Goal: Navigation & Orientation: Find specific page/section

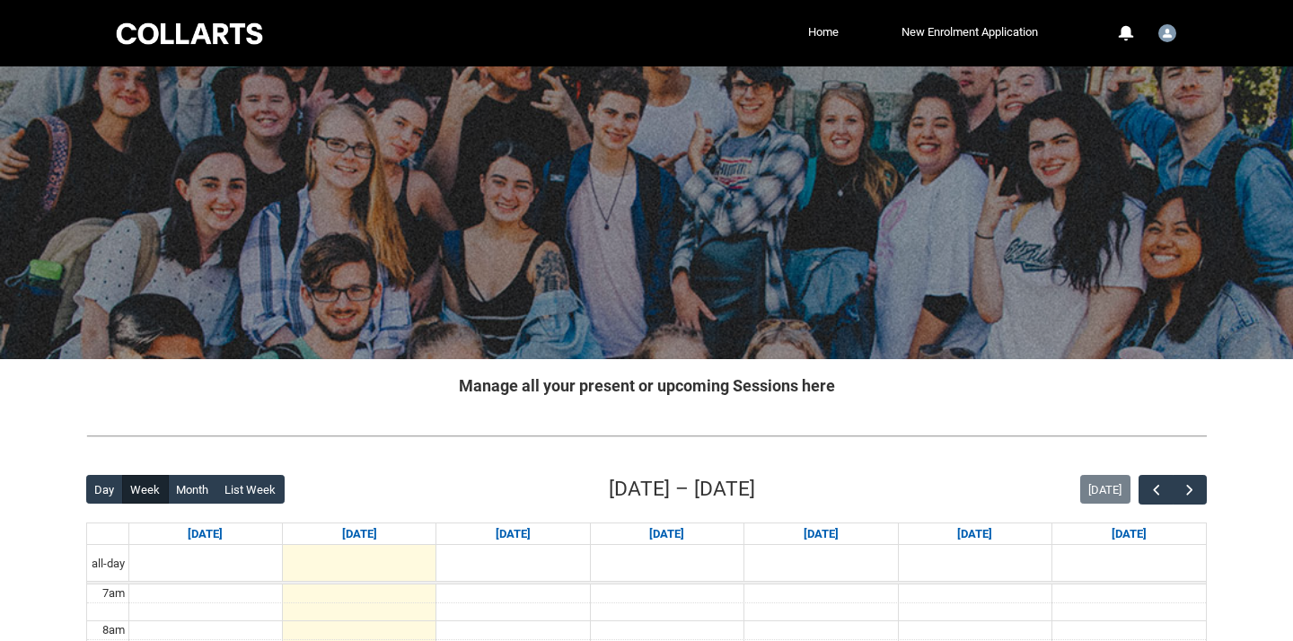
click at [563, 263] on div at bounding box center [646, 212] width 1293 height 293
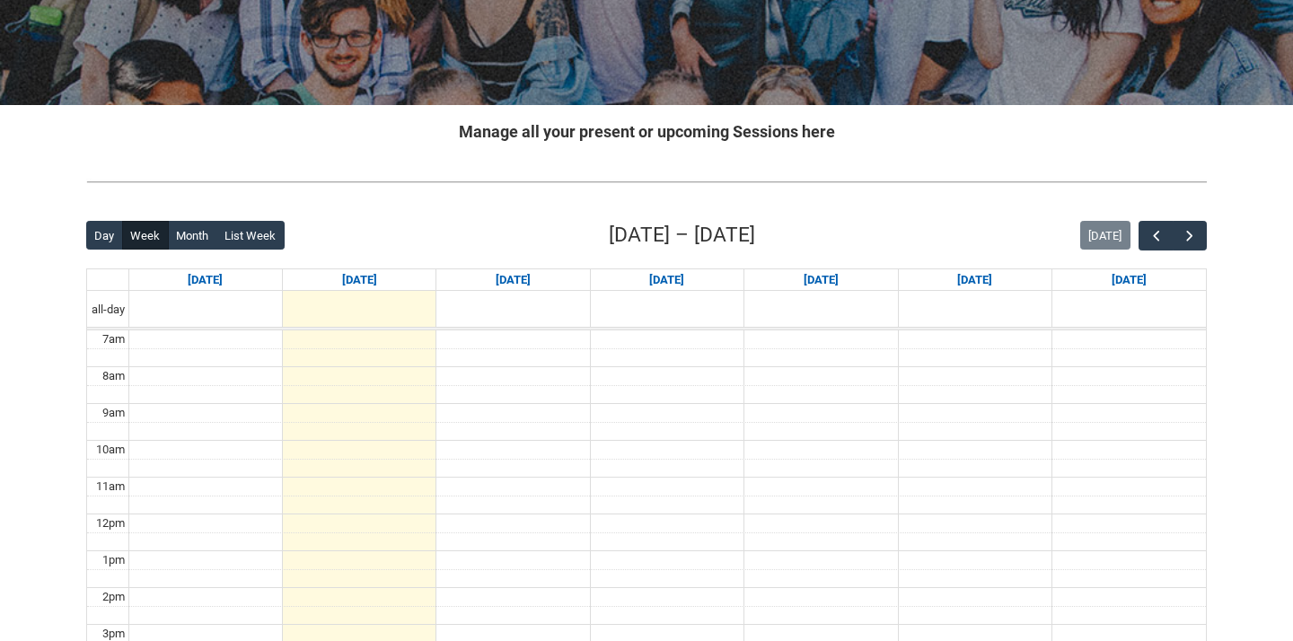
scroll to position [300, 0]
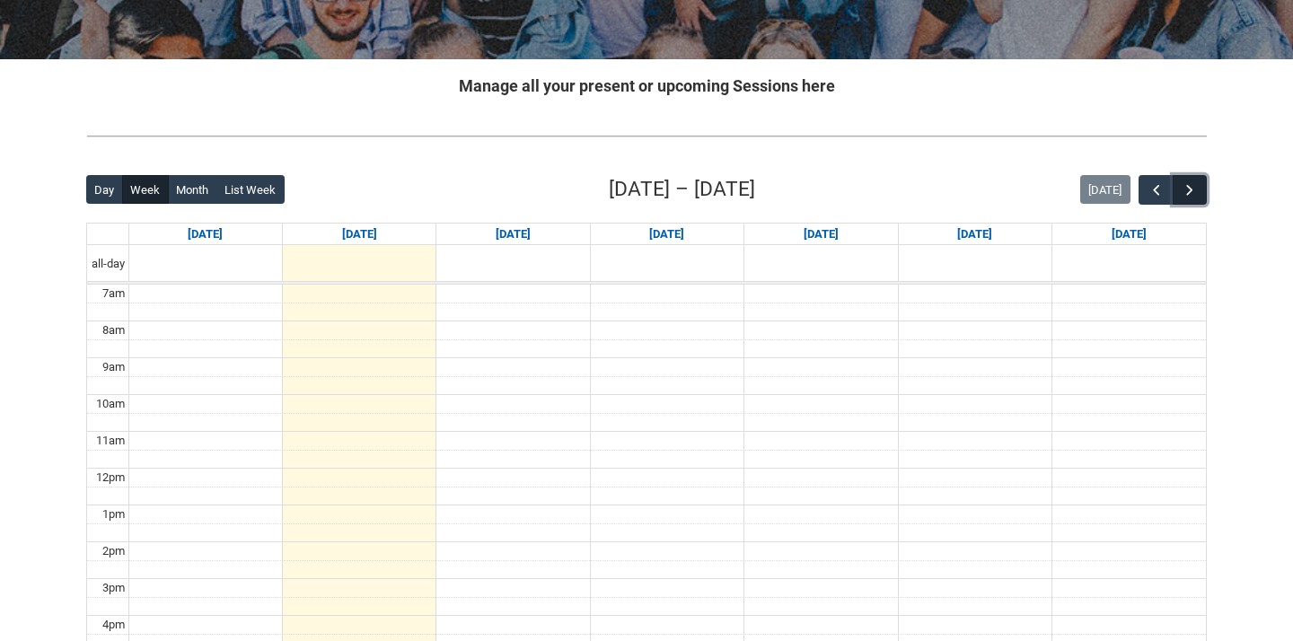
click at [1189, 180] on button "button" at bounding box center [1189, 190] width 34 height 30
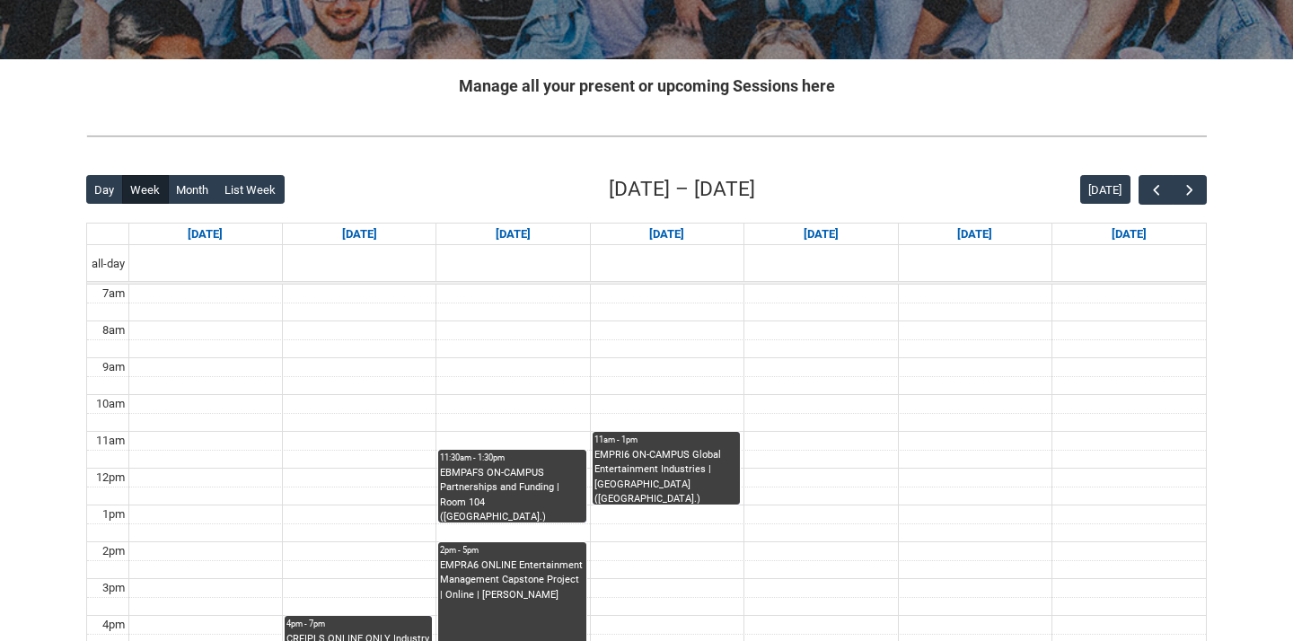
click at [1243, 143] on div "Skip to Main Content Collarts Education Community Home New Enrolment Applicatio…" at bounding box center [646, 369] width 1293 height 1338
click at [1240, 150] on div "Skip to Main Content Collarts Education Community Home New Enrolment Applicatio…" at bounding box center [646, 369] width 1293 height 1338
click at [1233, 174] on div "Skip to Main Content Collarts Education Community Home New Enrolment Applicatio…" at bounding box center [646, 369] width 1293 height 1338
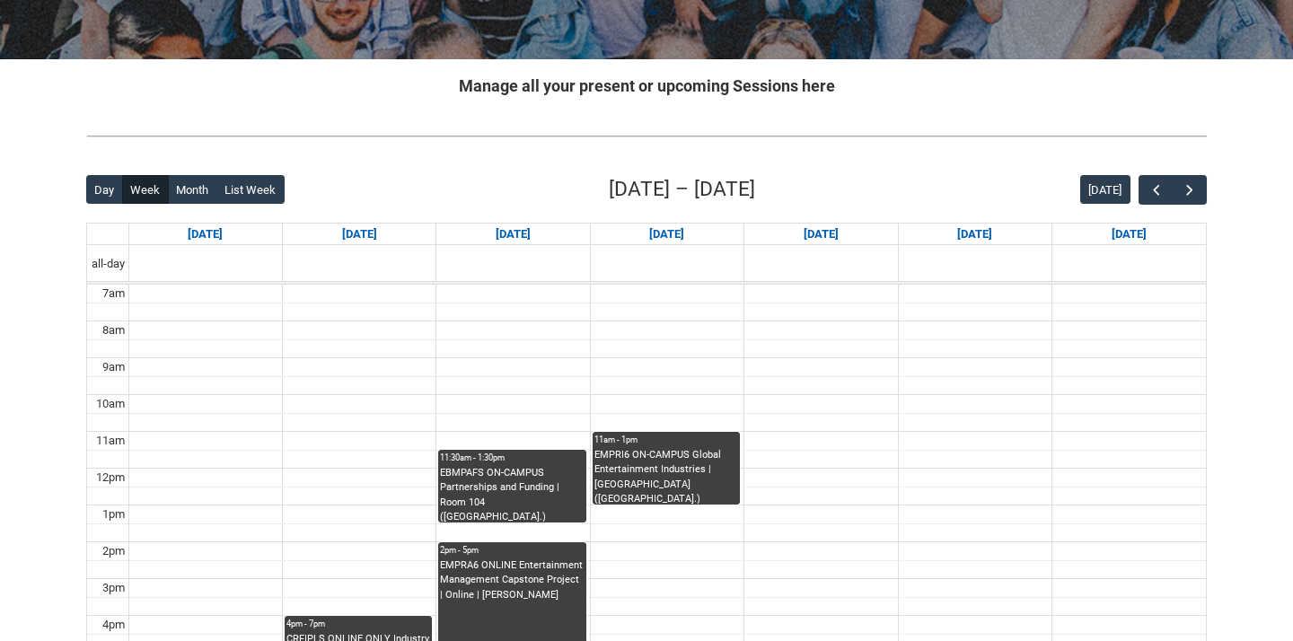
click at [1233, 174] on div "Skip to Main Content Collarts Education Community Home New Enrolment Applicatio…" at bounding box center [646, 369] width 1293 height 1338
click at [1245, 185] on div "Skip to Main Content Collarts Education Community Home New Enrolment Applicatio…" at bounding box center [646, 369] width 1293 height 1338
click at [1244, 187] on div "Skip to Main Content Collarts Education Community Home New Enrolment Applicatio…" at bounding box center [646, 369] width 1293 height 1338
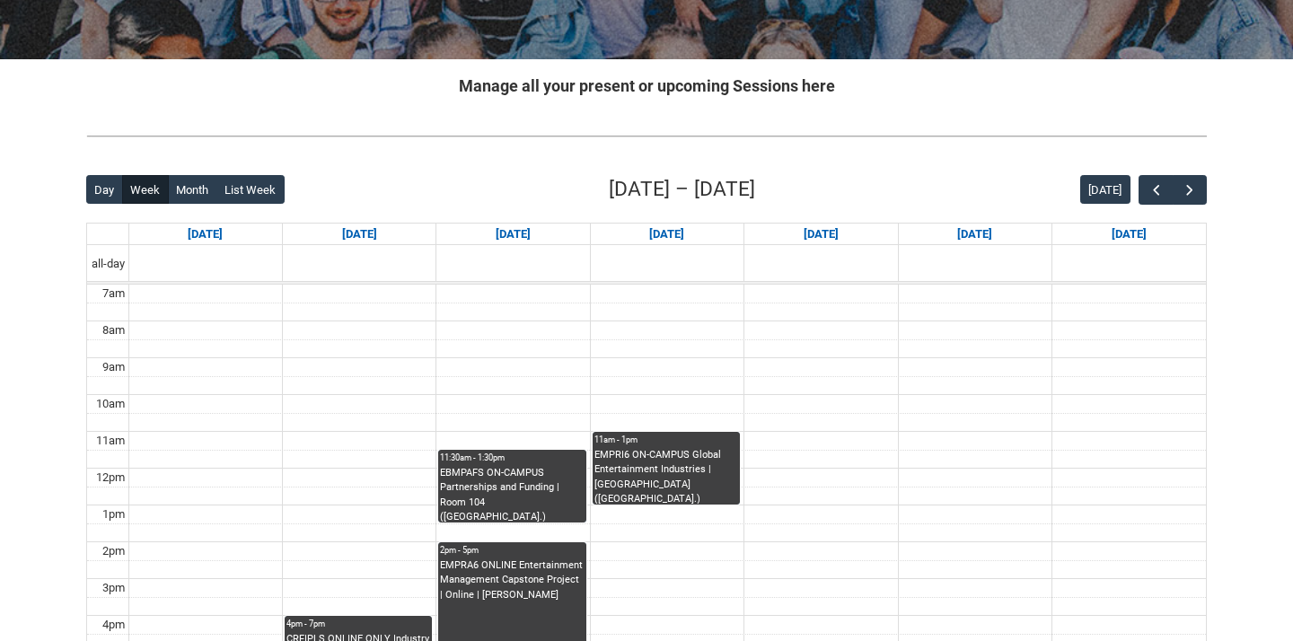
click at [1244, 187] on div "Skip to Main Content Collarts Education Community Home New Enrolment Applicatio…" at bounding box center [646, 369] width 1293 height 1338
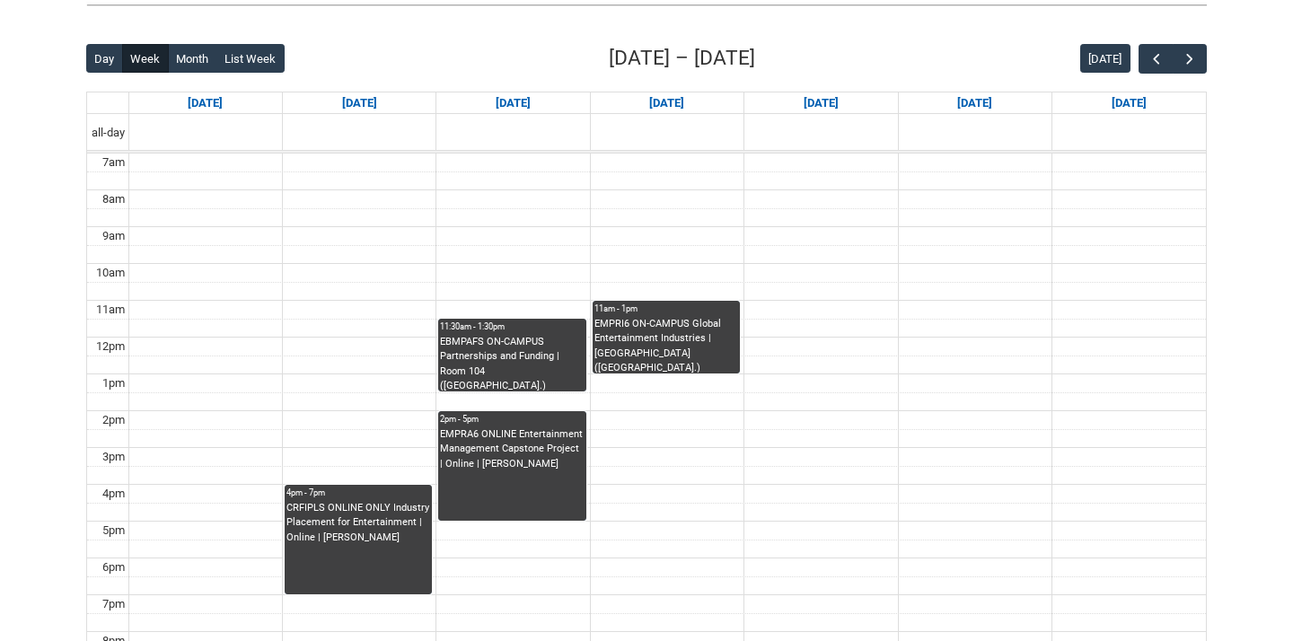
scroll to position [434, 0]
